Goal: Task Accomplishment & Management: Use online tool/utility

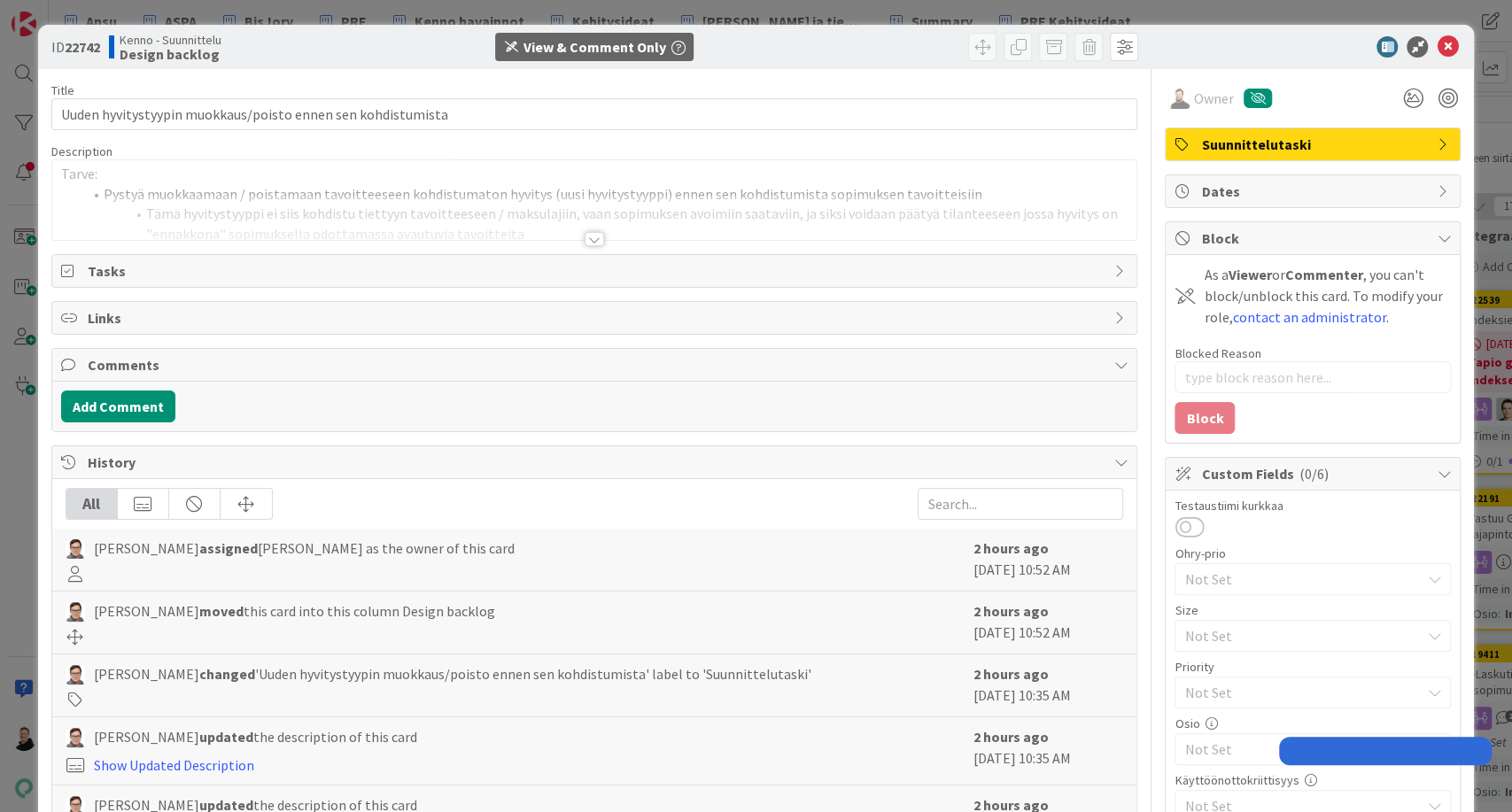
type textarea "x"
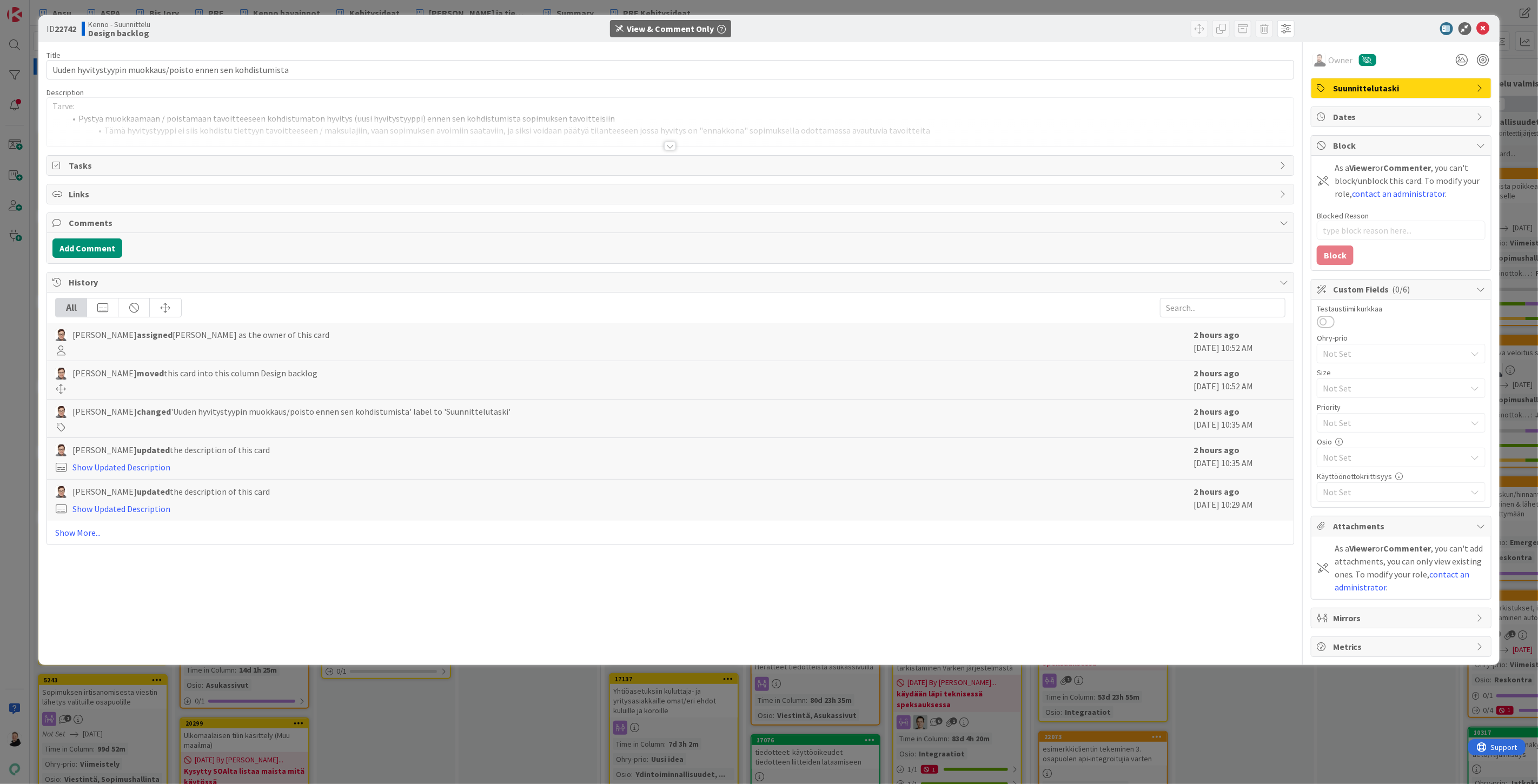
click at [668, 148] on div at bounding box center [670, 146] width 12 height 8
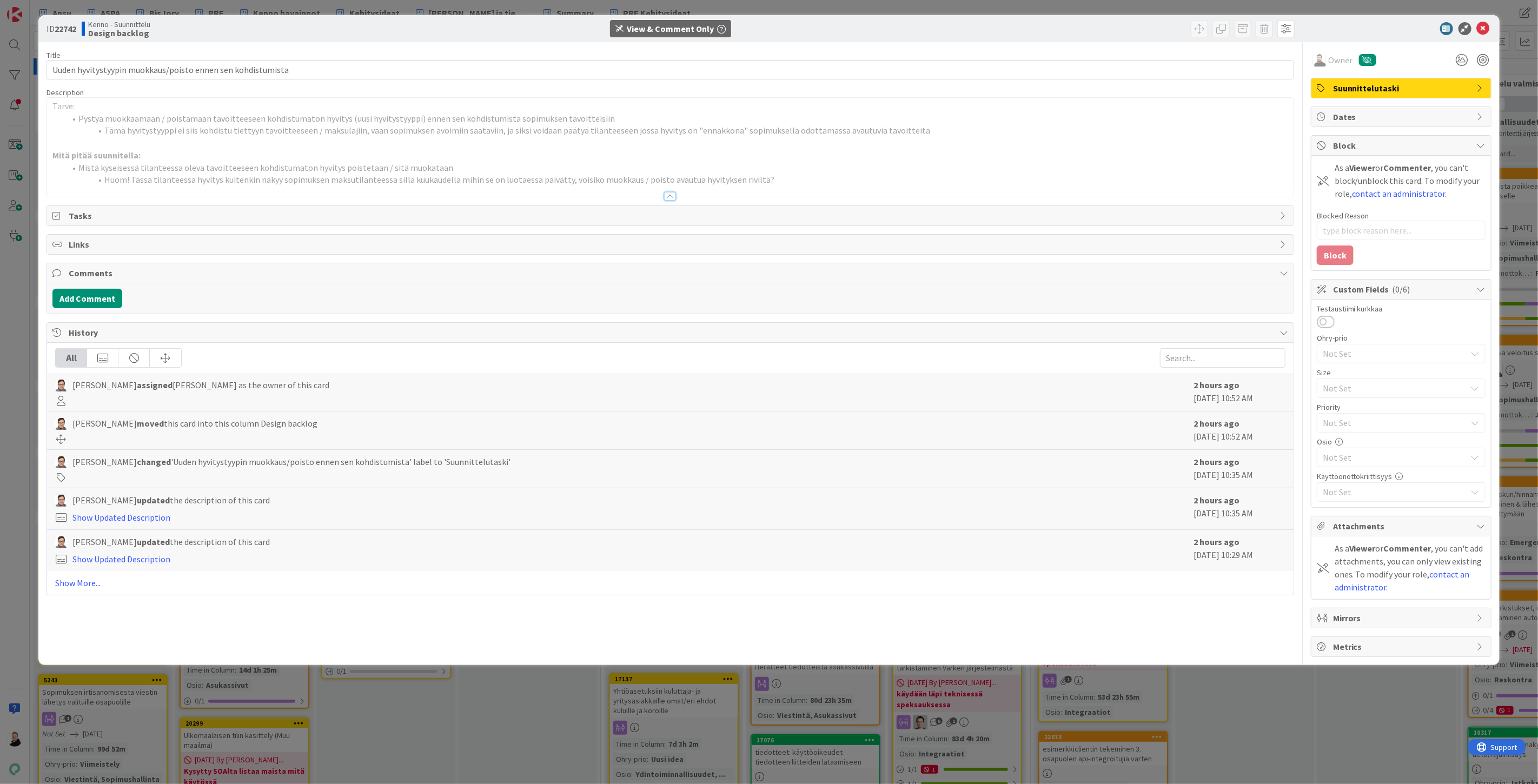
click at [669, 192] on div at bounding box center [670, 196] width 12 height 8
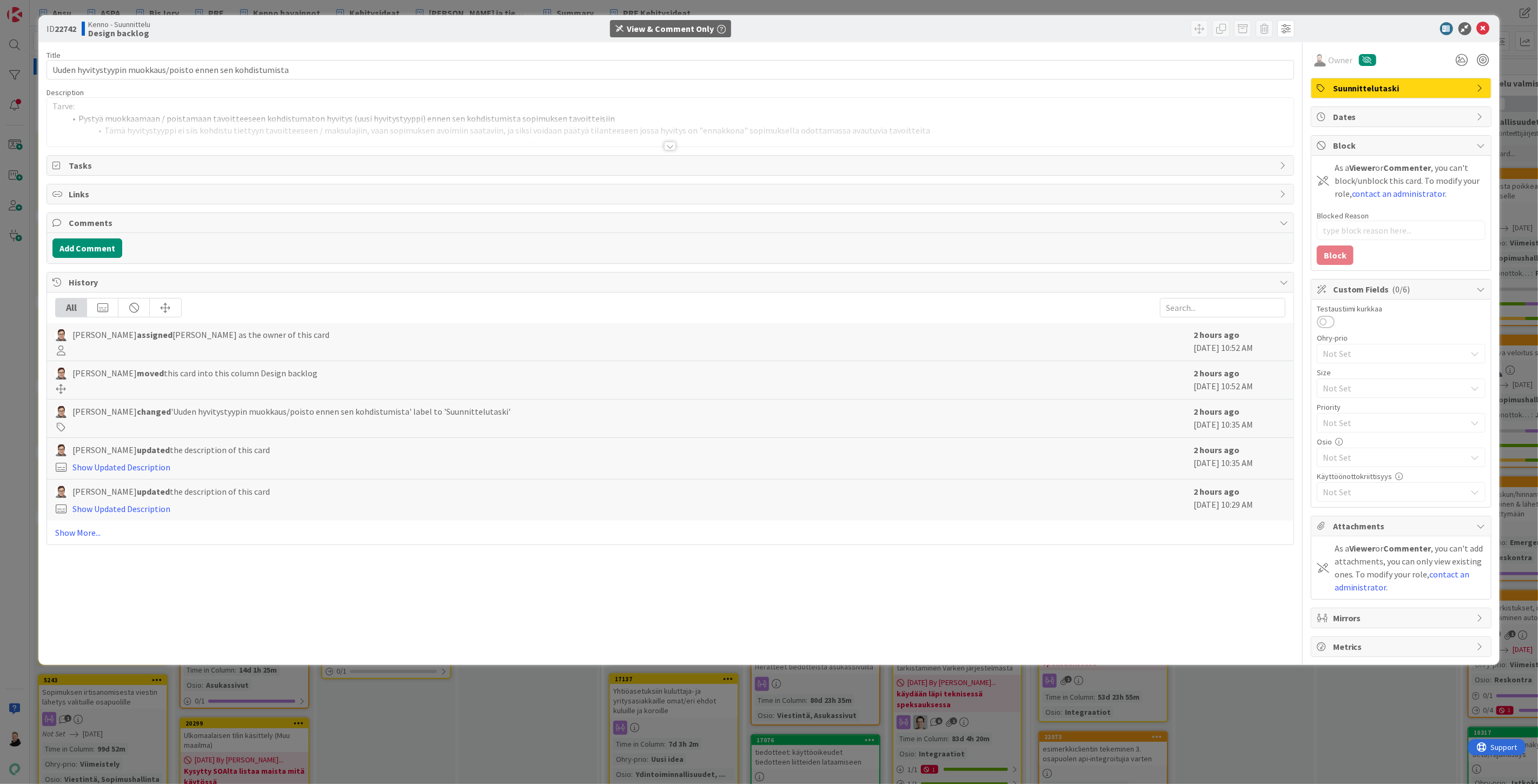
click at [666, 147] on div at bounding box center [670, 146] width 12 height 8
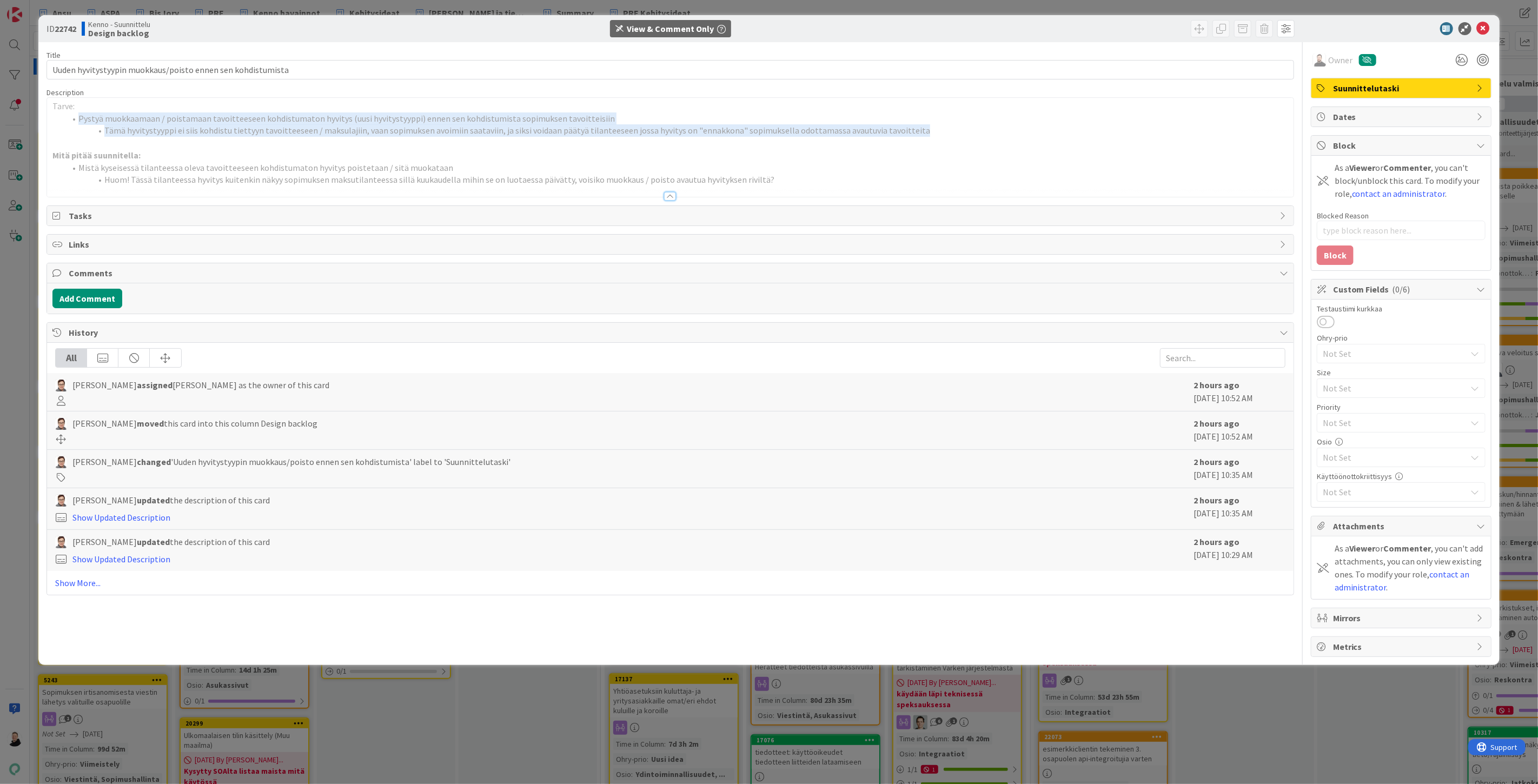
drag, startPoint x: 921, startPoint y: 129, endPoint x: 66, endPoint y: 120, distance: 855.0
click at [66, 120] on ol "Pystyä muokkaamaan / poistamaan tavoitteeseen kohdistumaton hyvitys (uusi hyvit…" at bounding box center [671, 124] width 1236 height 25
copy ol "Pystyä muokkaamaan / poistamaan tavoitteeseen kohdistumaton hyvitys (uusi hyvit…"
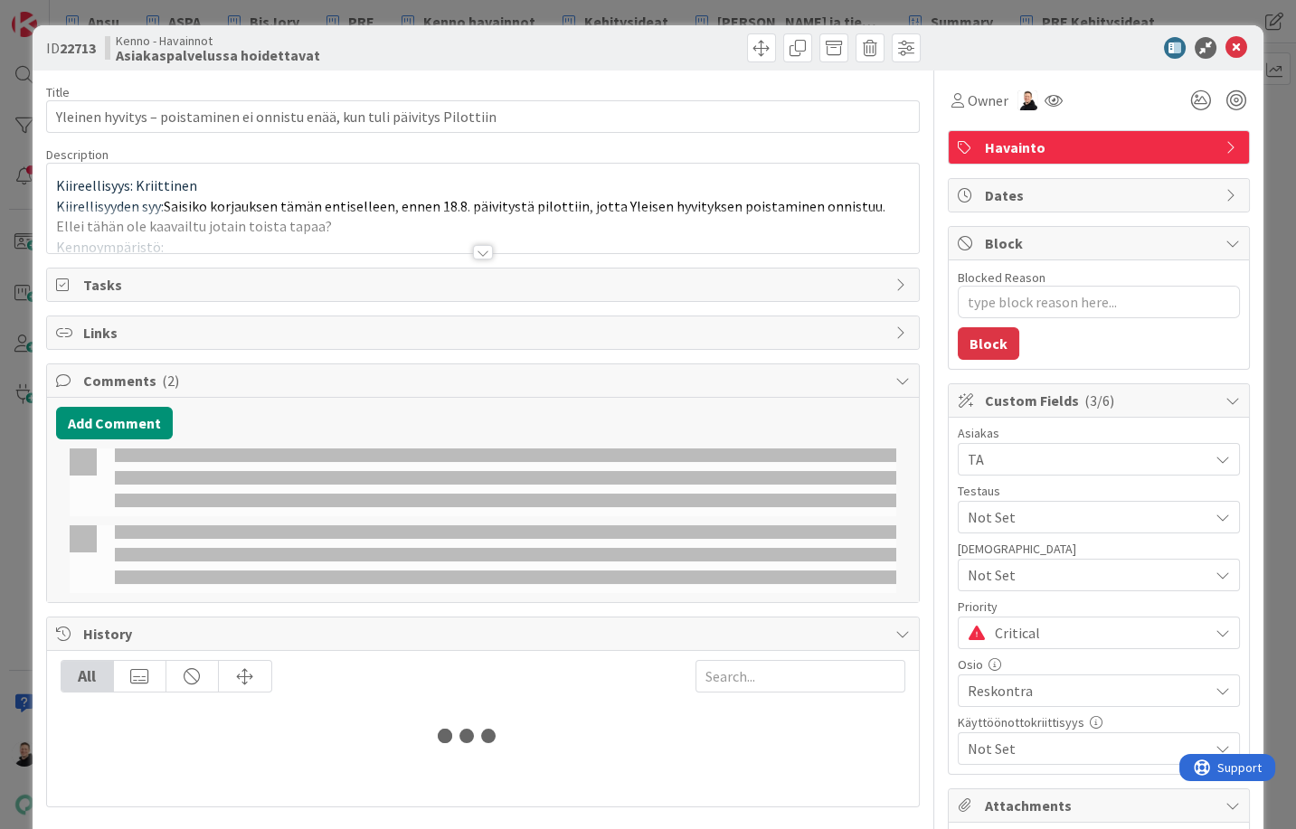
type textarea "x"
type input "Yleinen hyvitys – poistaminen ei onnistu enää, kun tuli päivitys Pilottiin"
type textarea "x"
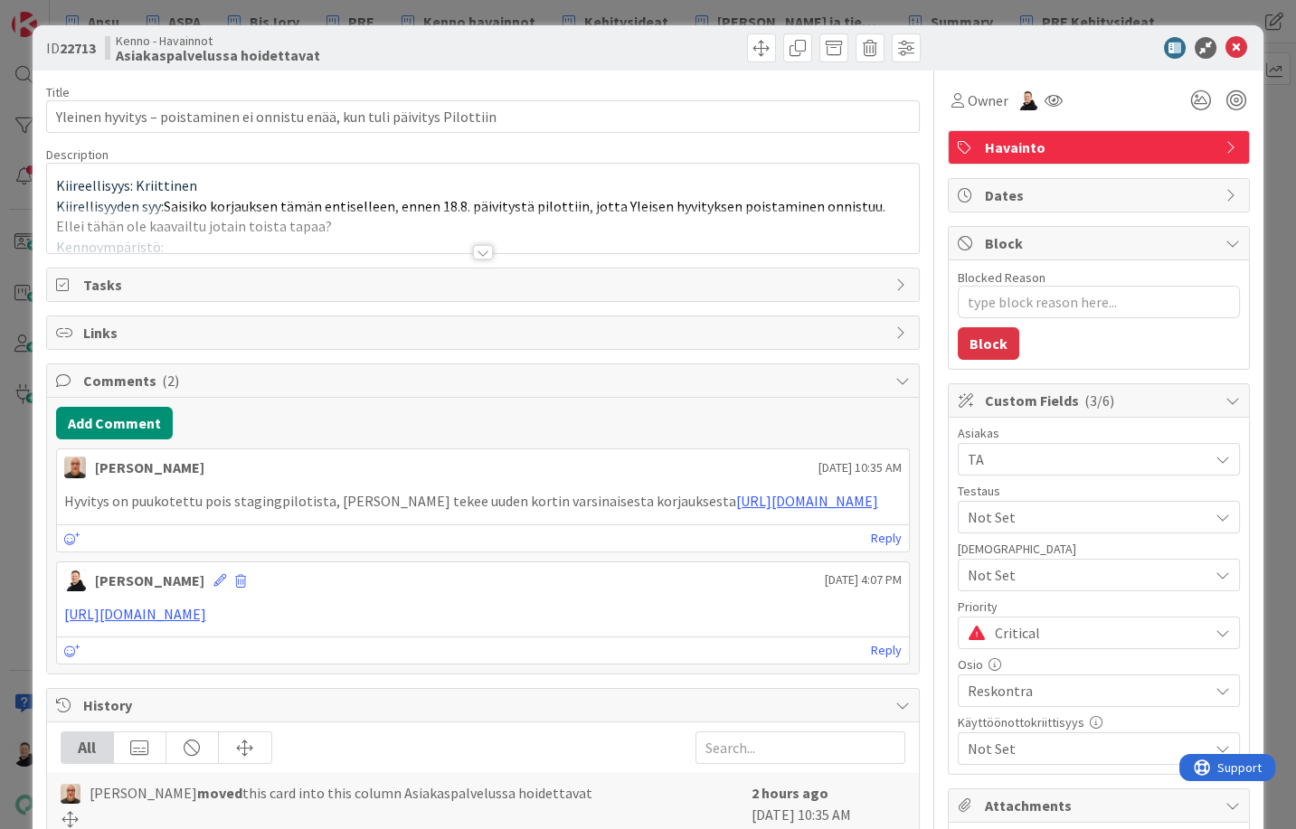
type input "Yleinen hyvitys – poistaminen ei onnistu enää, kun tuli päivitys Pilottiin"
type textarea "x"
type input "Yleinen hyvitys – poistaminen ei onnistu enää, kun tuli päivitys Pilottiin"
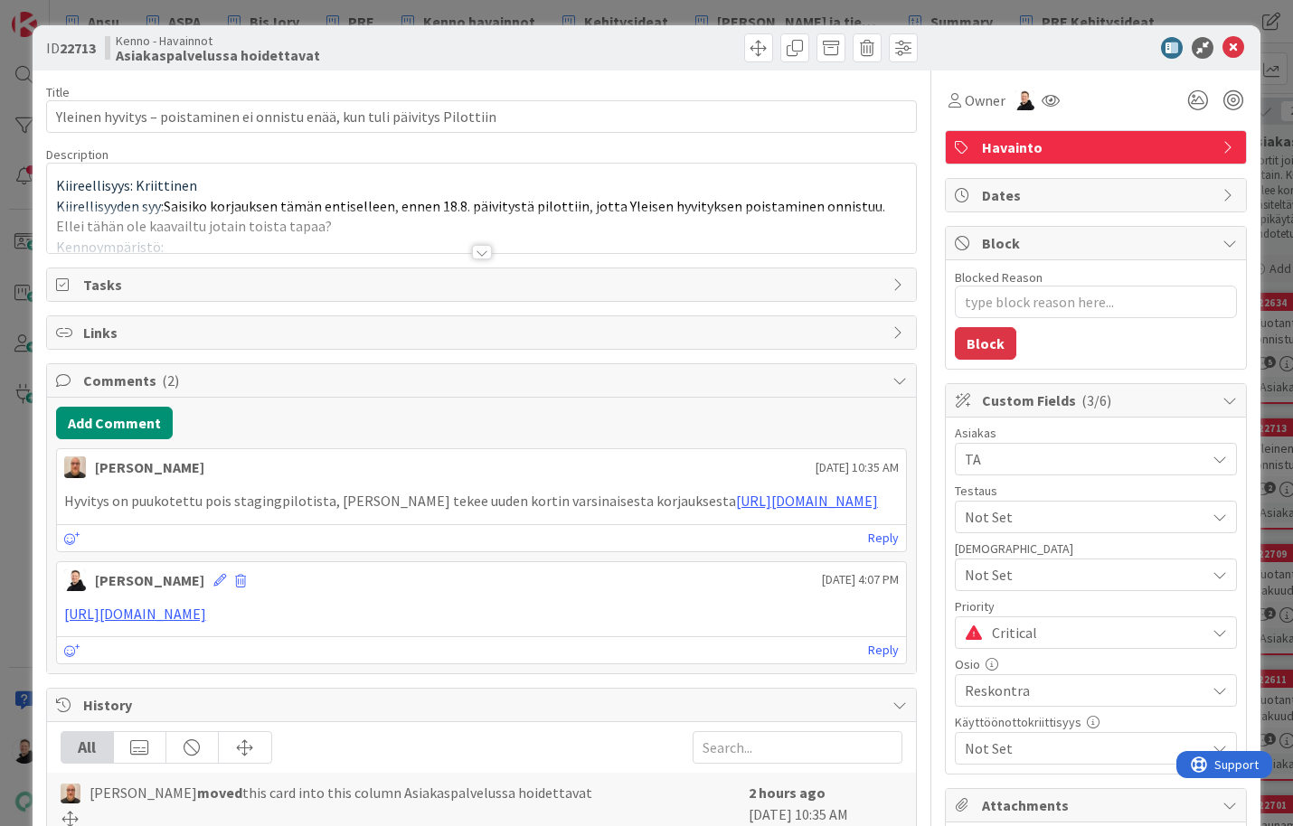
type textarea "x"
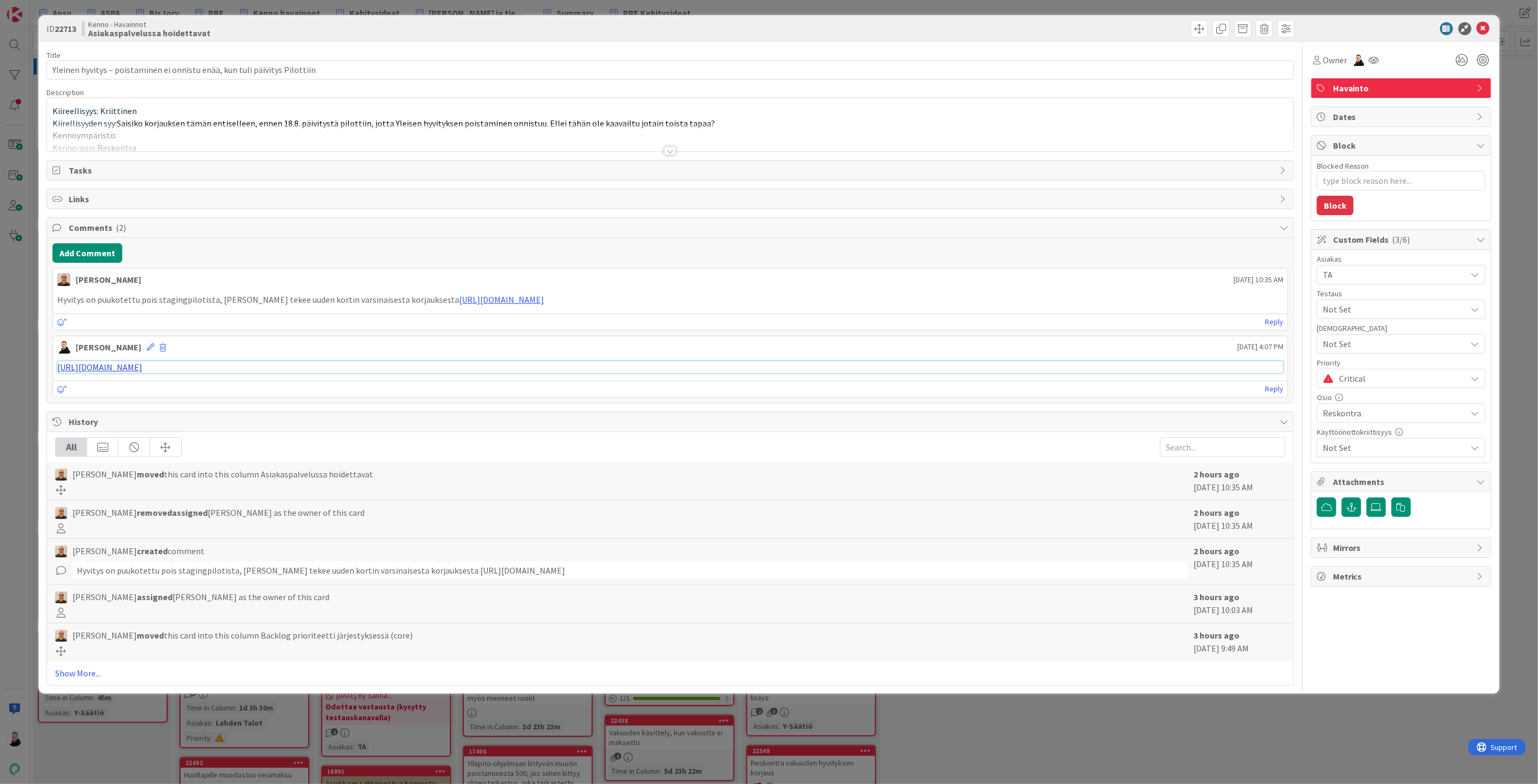
click at [142, 369] on link "https://pandia-help.freshdesk.com/a/tickets/131256" at bounding box center [100, 367] width 85 height 11
click at [922, 29] on span at bounding box center [1242, 28] width 17 height 17
click at [922, 72] on button "Archive" at bounding box center [1260, 80] width 42 height 20
type input "Yleinen hyvitys – poistaminen ei onnistu enää, kun tuli päivitys Pilottiin"
type textarea "x"
